Goal: Find specific page/section: Find specific page/section

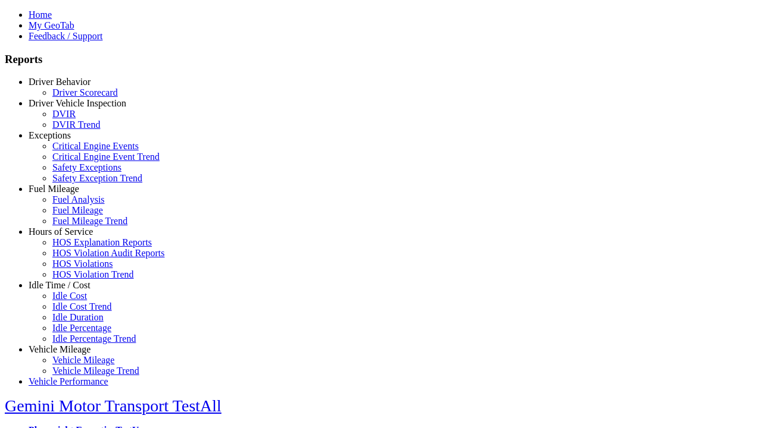
click at [68, 237] on link "Hours of Service" at bounding box center [61, 232] width 64 height 10
click at [77, 280] on link "HOS Violation Trend" at bounding box center [93, 275] width 82 height 10
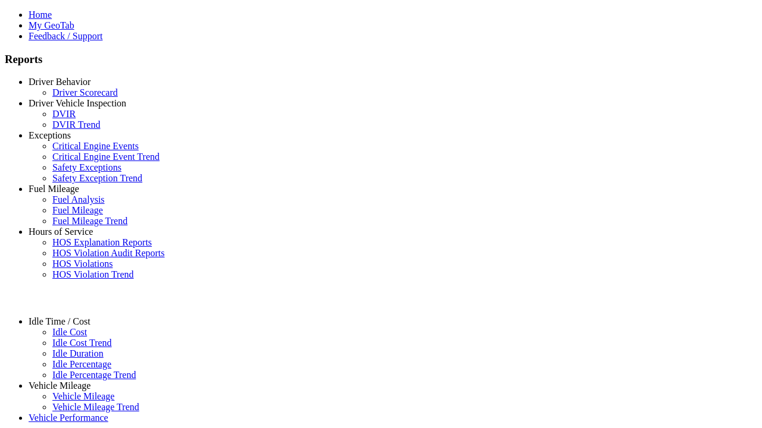
select select "**********"
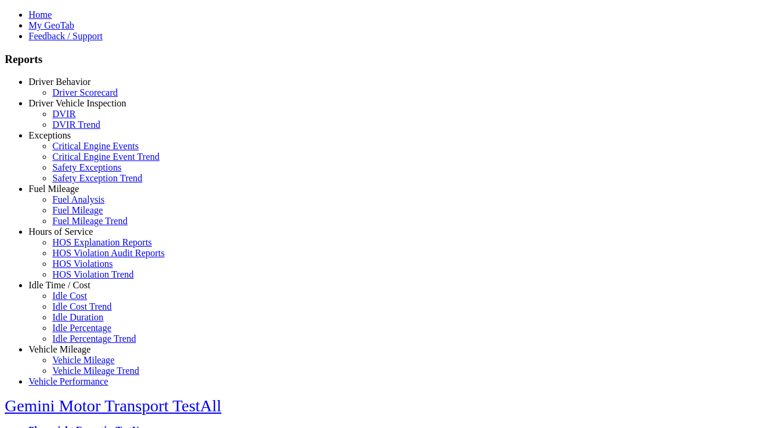
type input "**********"
